Goal: Task Accomplishment & Management: Complete application form

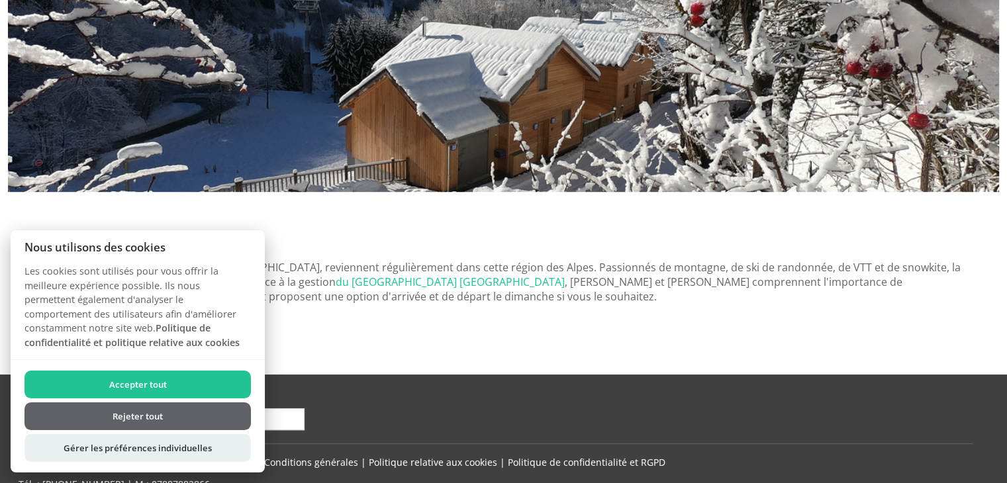
scroll to position [764, 0]
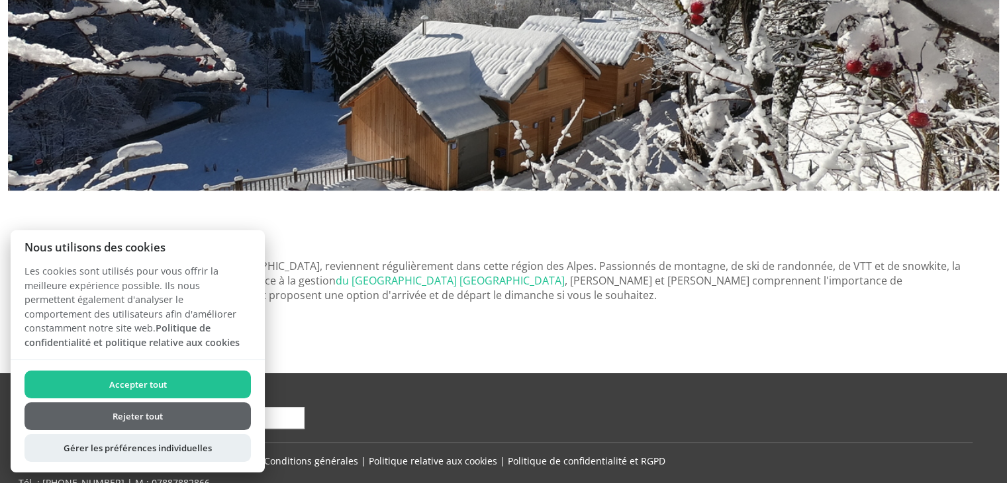
click at [210, 384] on button "Accepter tout" at bounding box center [137, 385] width 226 height 28
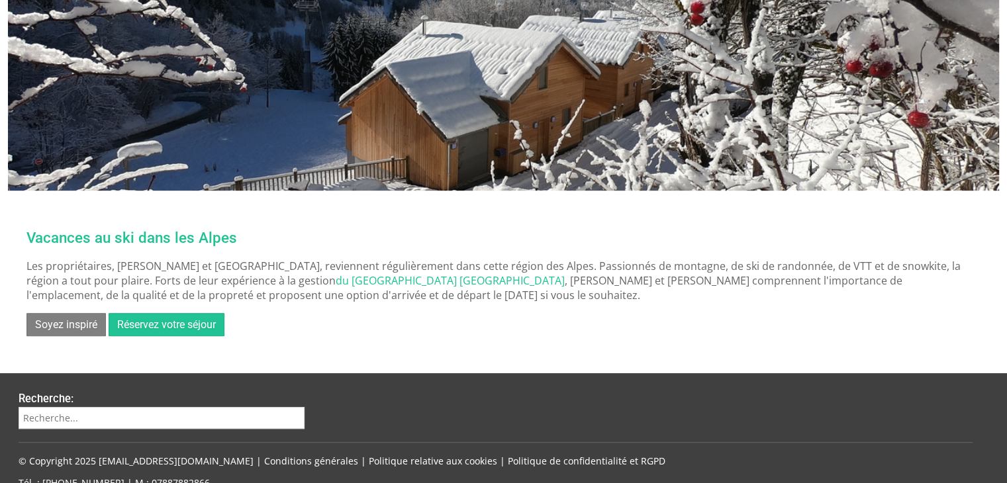
scroll to position [831, 0]
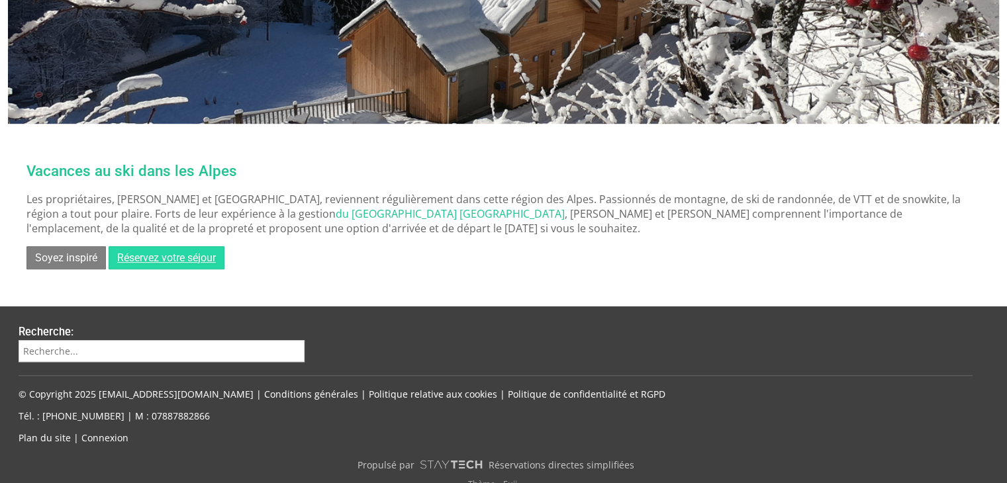
click at [193, 251] on font "Réservez votre séjour" at bounding box center [166, 257] width 99 height 13
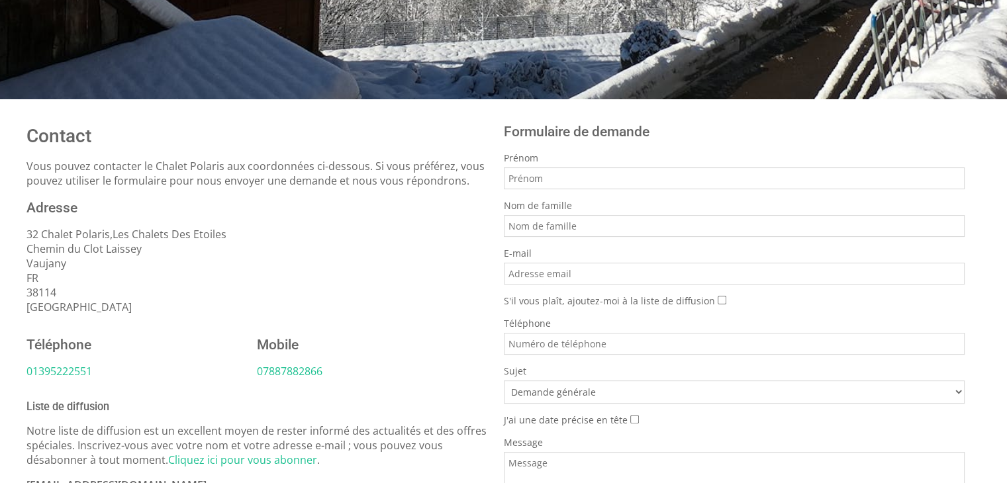
scroll to position [338, 0]
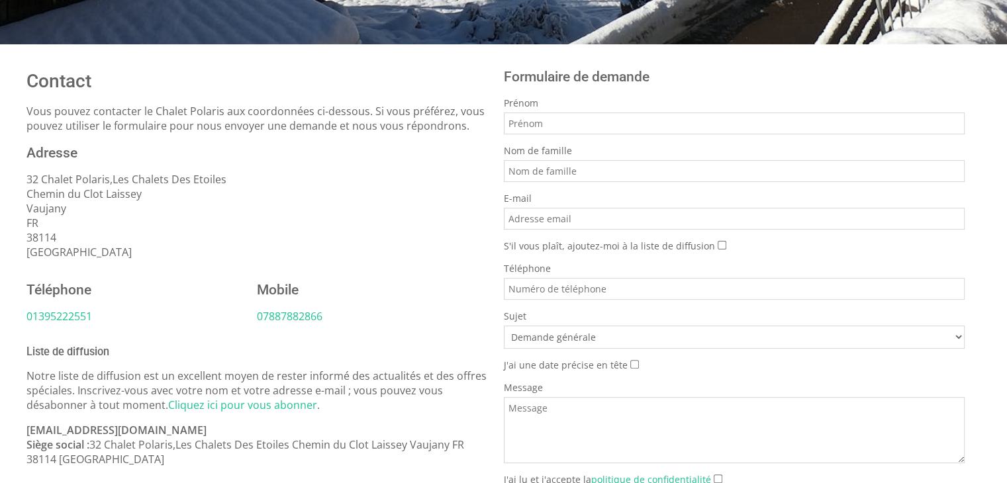
click at [584, 112] on div "Prénom" at bounding box center [734, 116] width 461 height 38
click at [584, 120] on input "Prénom" at bounding box center [734, 124] width 461 height 22
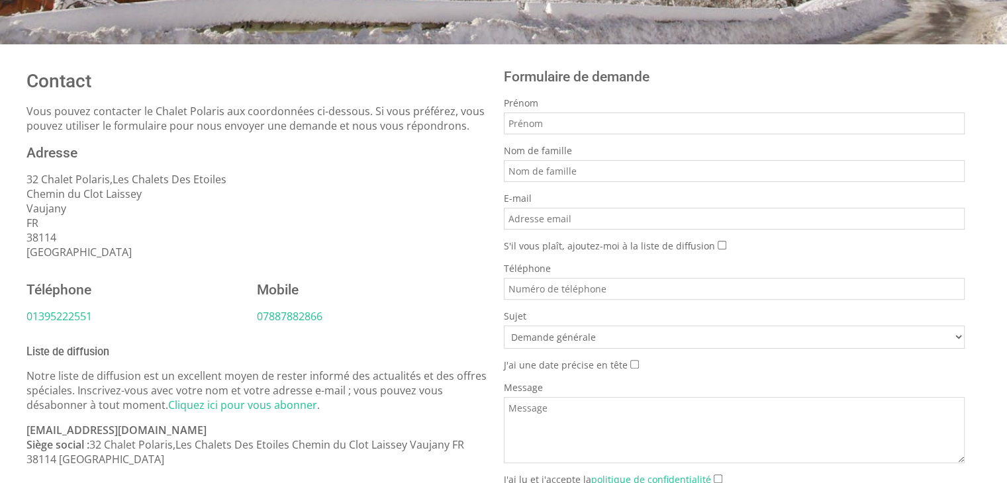
type input "[PERSON_NAME]"
type input "hevin"
type input "[EMAIL_ADDRESS][DOMAIN_NAME]"
type input "0762497669"
click at [604, 345] on select "Demande générale Chalet Polaris" at bounding box center [734, 337] width 461 height 23
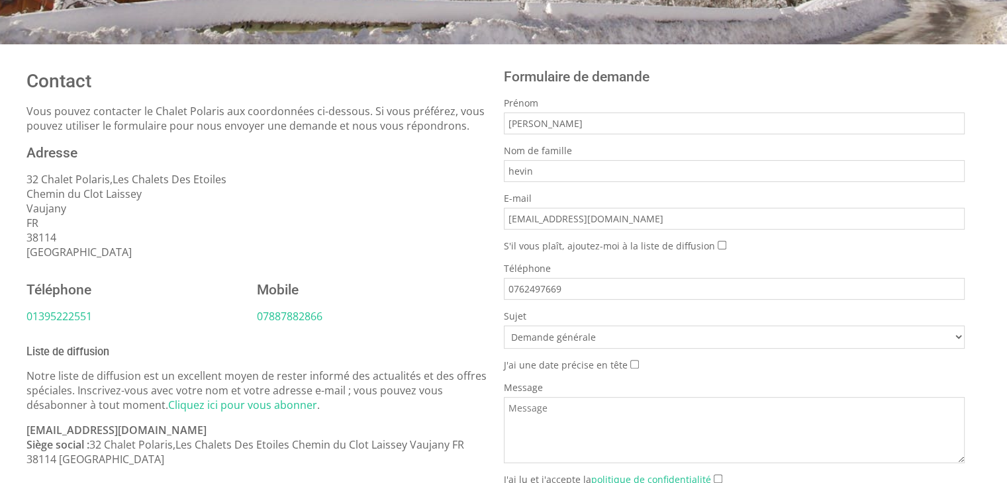
click at [604, 345] on select "Demande générale Chalet Polaris" at bounding box center [734, 337] width 461 height 23
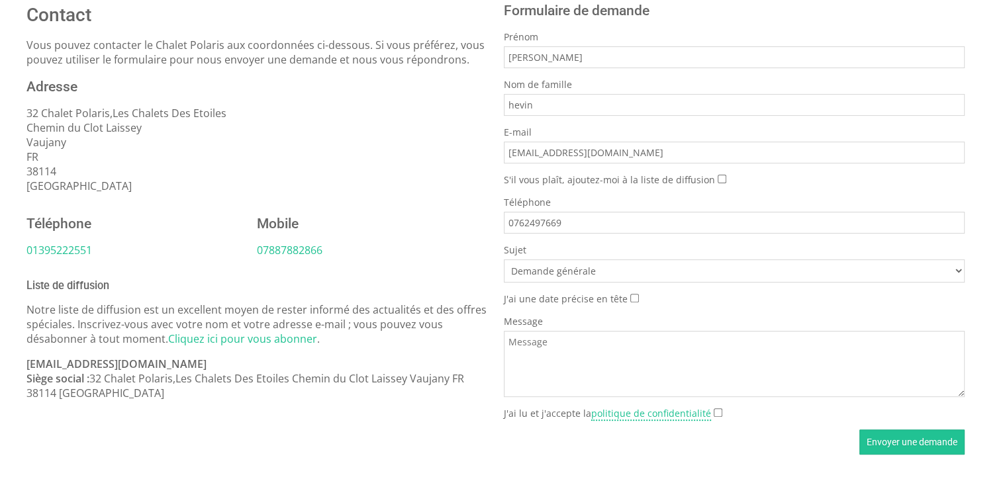
scroll to position [417, 0]
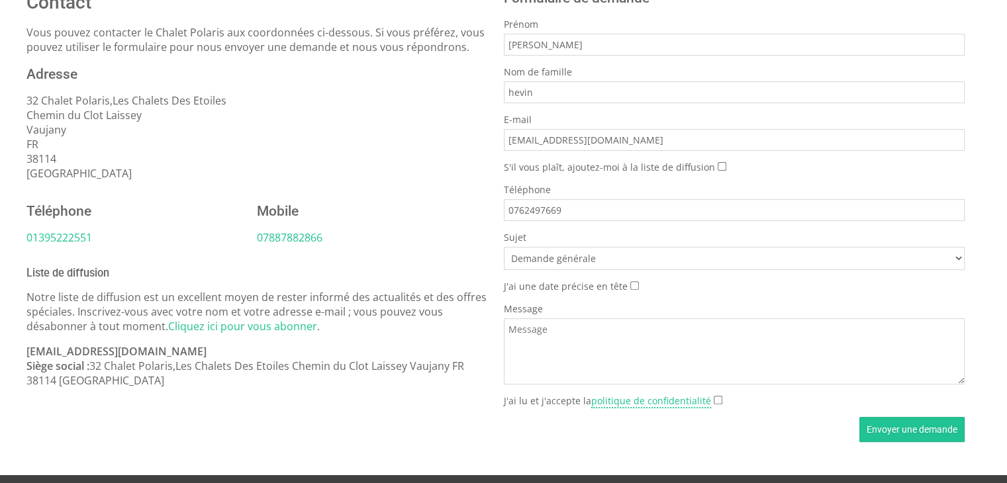
click at [635, 347] on textarea "Message" at bounding box center [734, 351] width 461 height 66
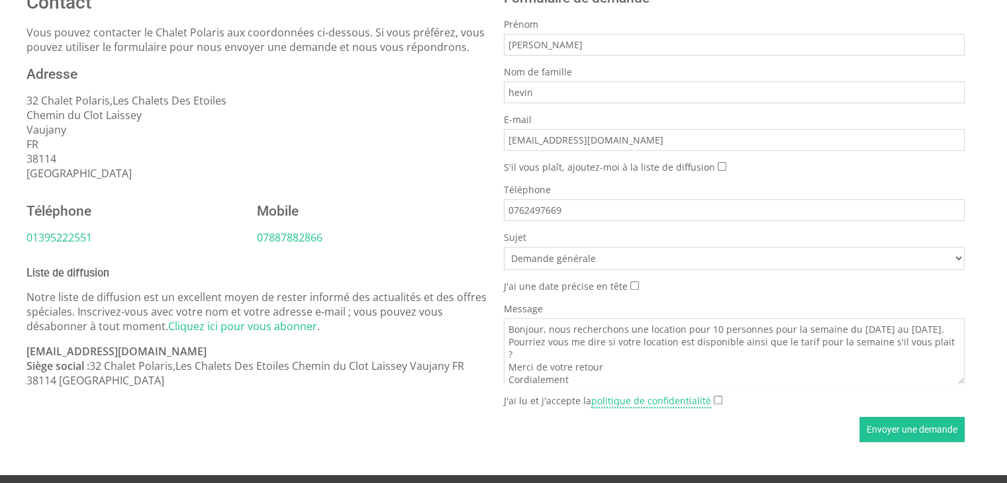
scroll to position [3, 0]
type textarea "Bonjour, nous recherchons une location pour 10 personnes pour la semaine du [DA…"
click at [894, 425] on font "Envoyer une demande" at bounding box center [911, 429] width 91 height 11
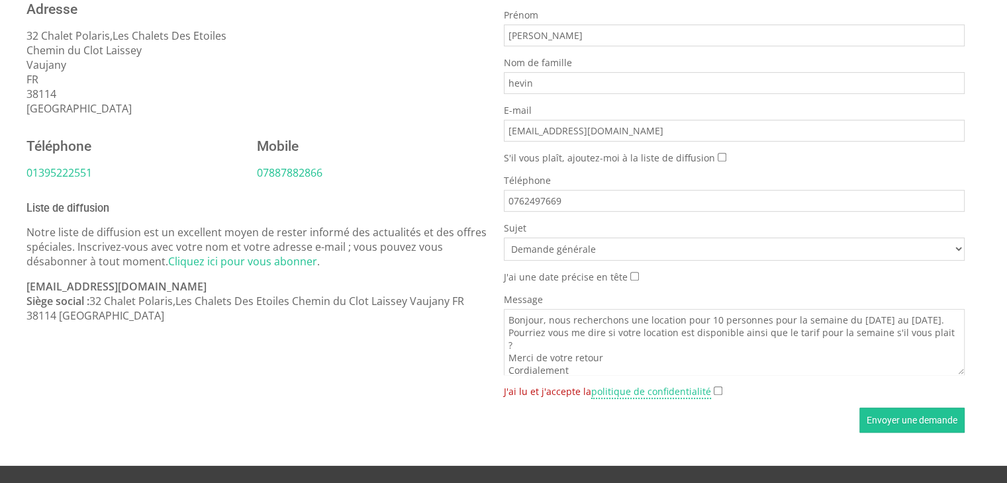
scroll to position [488, 0]
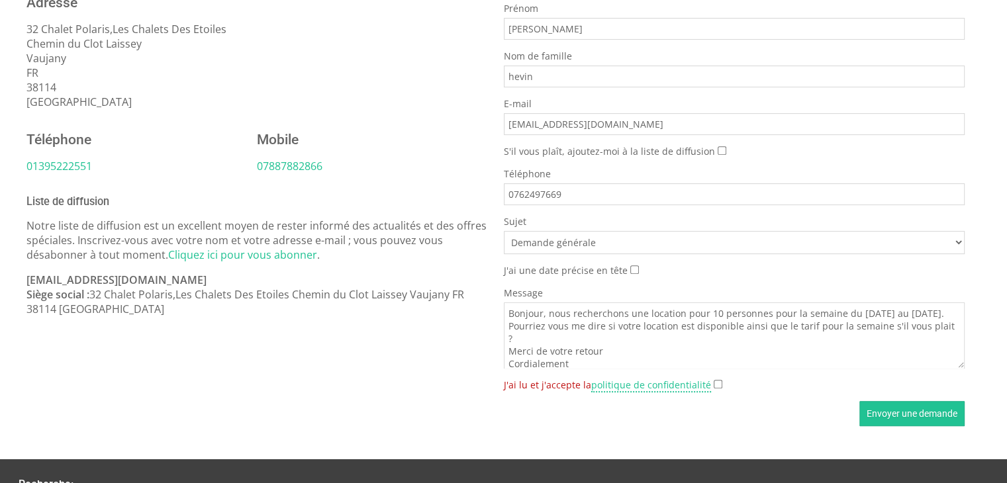
click at [713, 384] on input "J'ai lu et j'accepte la politique de confidentialité" at bounding box center [717, 384] width 9 height 9
checkbox input "true"
click at [927, 419] on font "Envoyer une demande" at bounding box center [911, 413] width 91 height 11
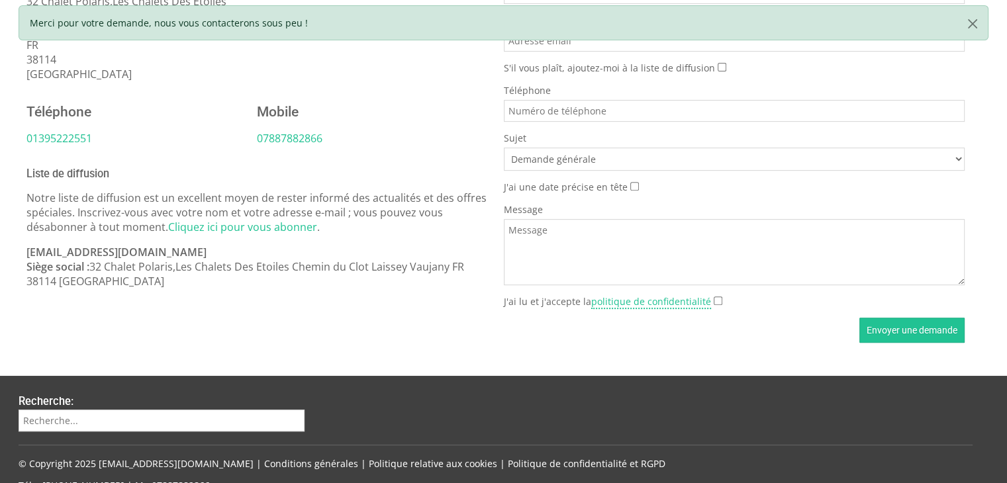
scroll to position [516, 0]
